Goal: Task Accomplishment & Management: Complete application form

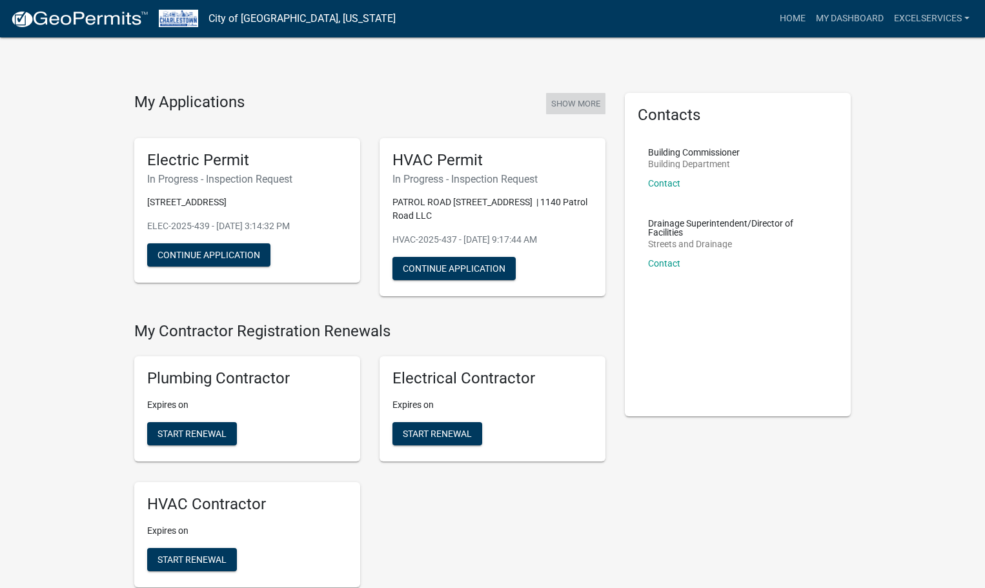
click at [584, 94] on button "Show More" at bounding box center [575, 103] width 59 height 21
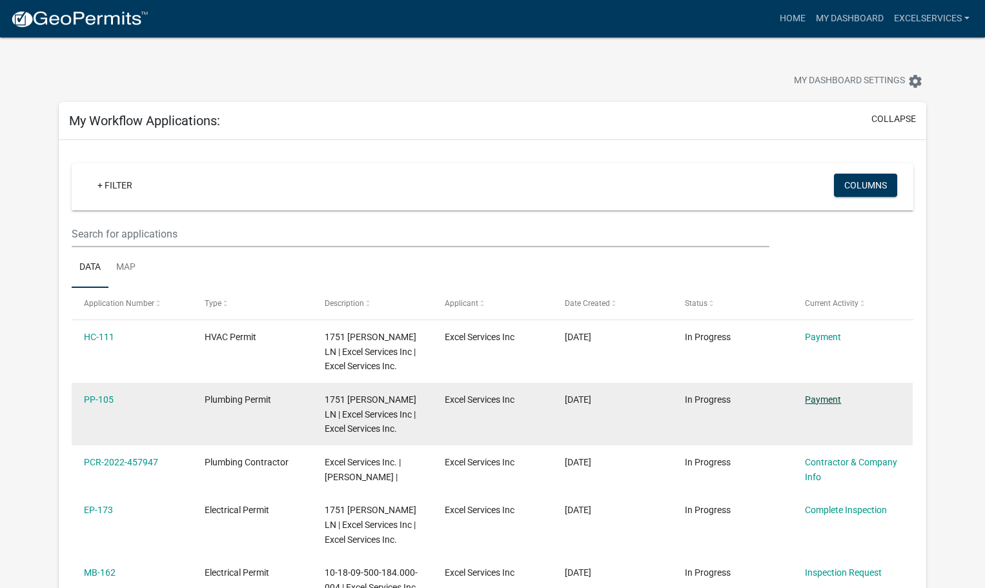
click at [826, 398] on link "Payment" at bounding box center [823, 399] width 36 height 10
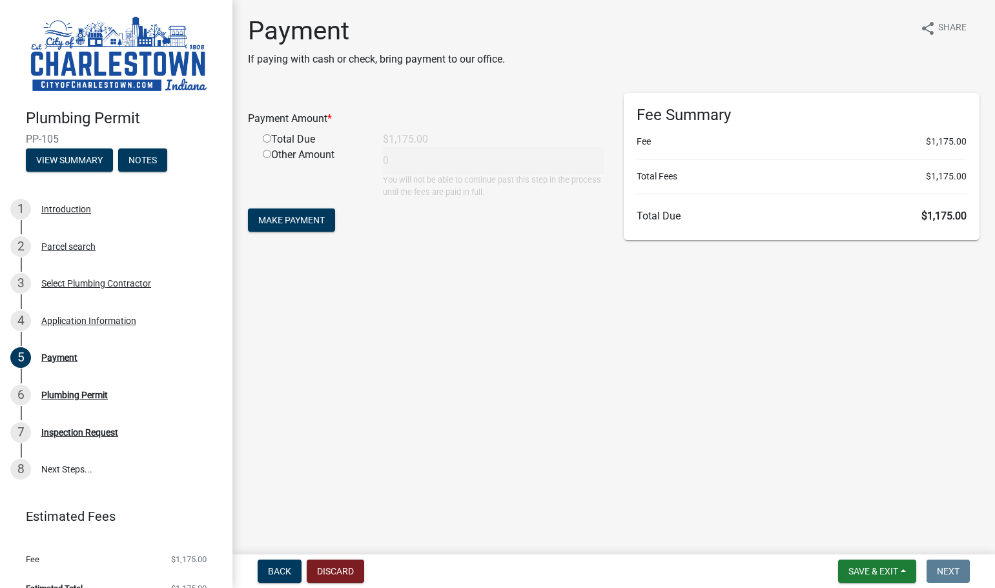
click at [265, 136] on input "radio" at bounding box center [267, 138] width 8 height 8
radio input "true"
type input "1175"
click at [287, 216] on span "Make Payment" at bounding box center [291, 220] width 66 height 10
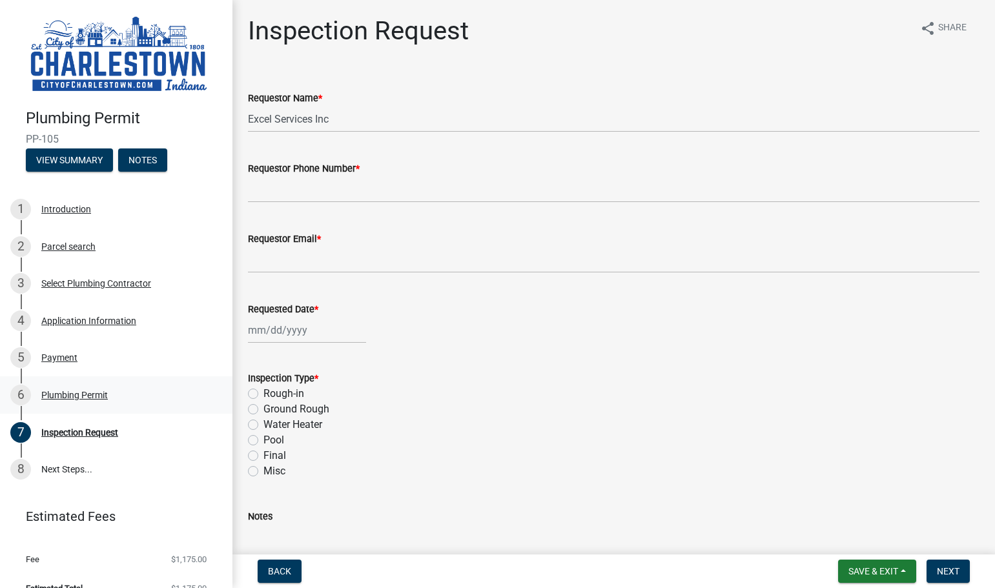
click at [56, 391] on div "Plumbing Permit" at bounding box center [74, 395] width 66 height 9
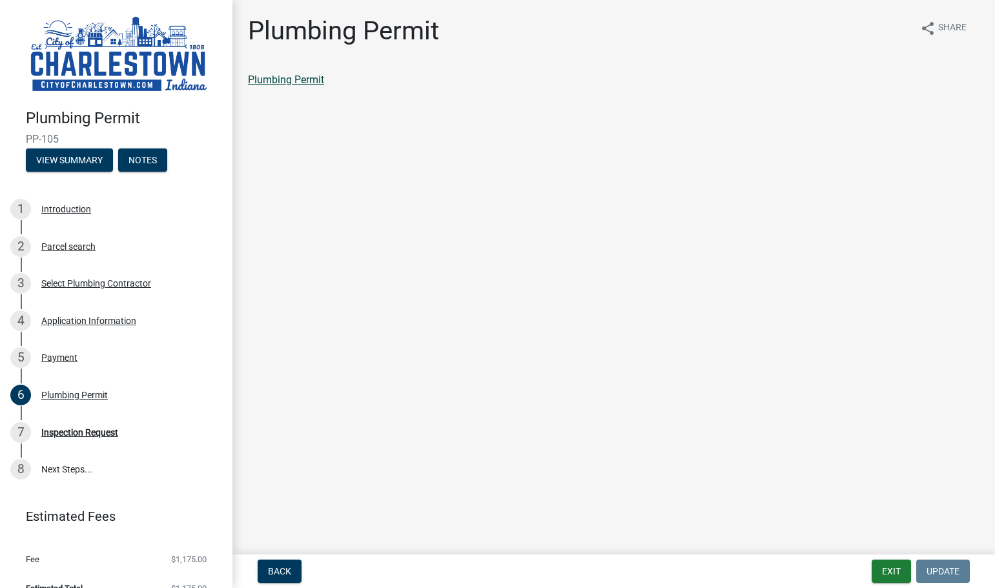
click at [299, 85] on link "Plumbing Permit" at bounding box center [286, 80] width 76 height 12
click at [904, 577] on button "Exit" at bounding box center [890, 571] width 39 height 23
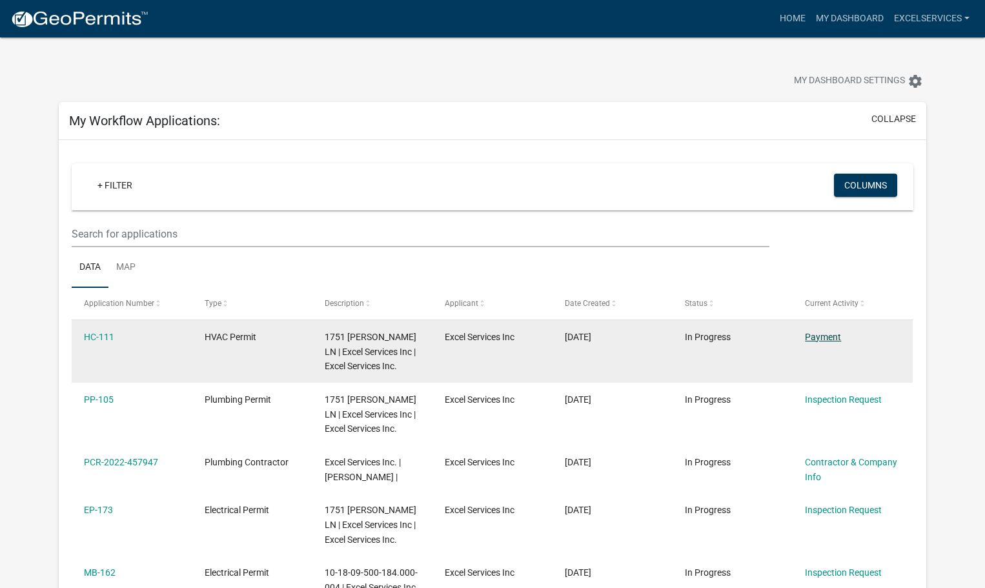
click at [819, 338] on link "Payment" at bounding box center [823, 337] width 36 height 10
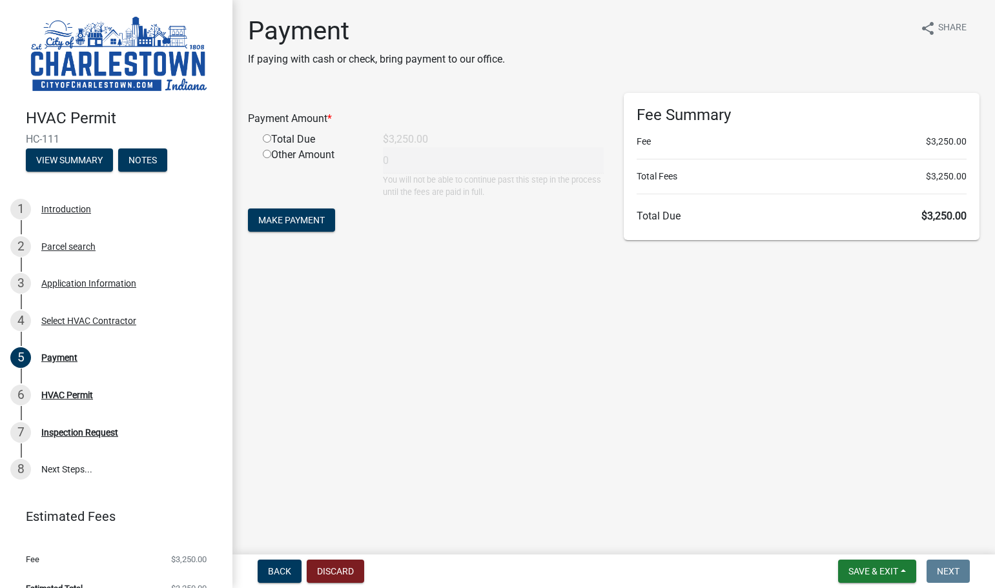
click at [267, 141] on input "radio" at bounding box center [267, 138] width 8 height 8
radio input "true"
type input "3250"
click at [299, 220] on span "Make Payment" at bounding box center [291, 220] width 66 height 10
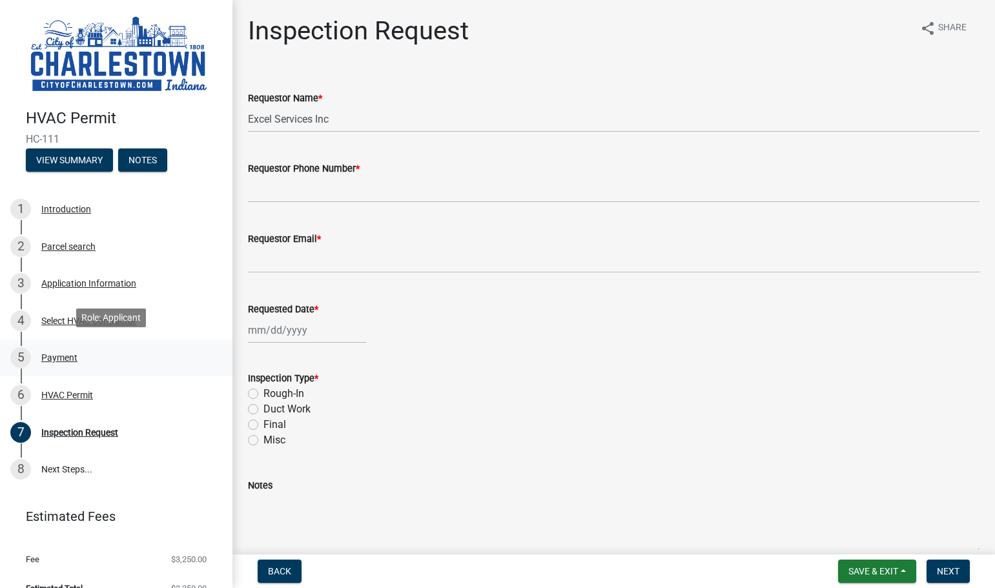
click at [63, 353] on div "Payment" at bounding box center [59, 357] width 36 height 9
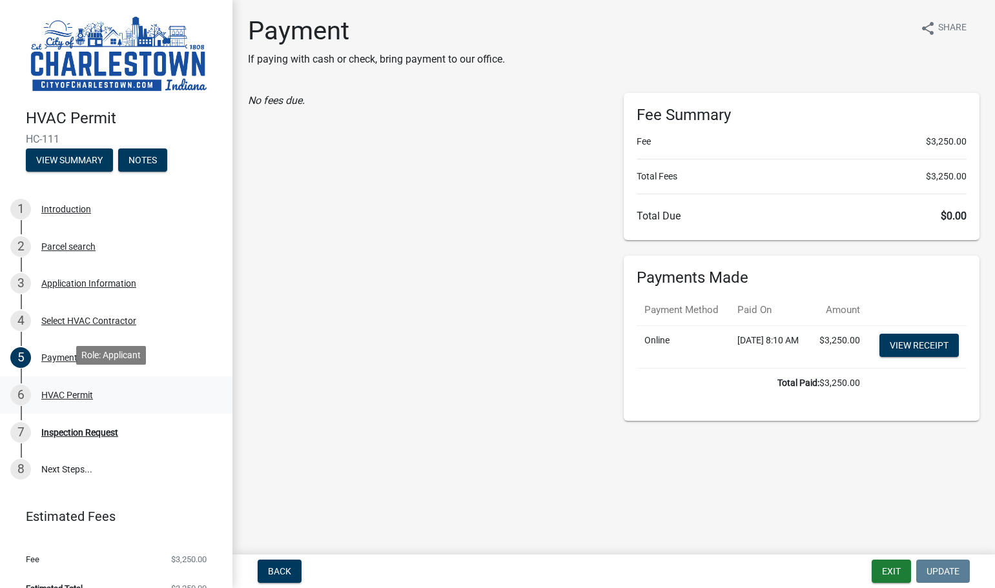
click at [57, 391] on div "HVAC Permit" at bounding box center [67, 395] width 52 height 9
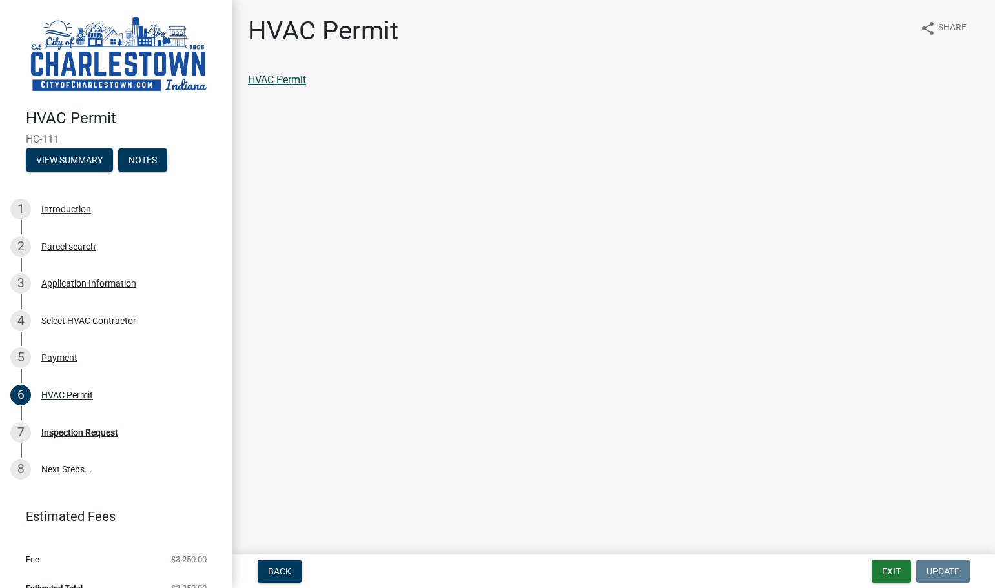
click at [276, 81] on link "HVAC Permit" at bounding box center [277, 80] width 58 height 12
